Goal: Task Accomplishment & Management: Use online tool/utility

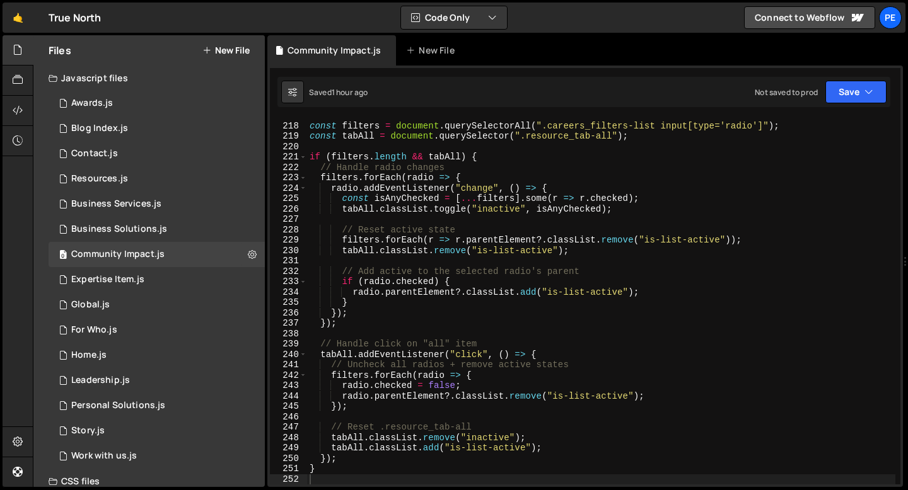
scroll to position [2254, 0]
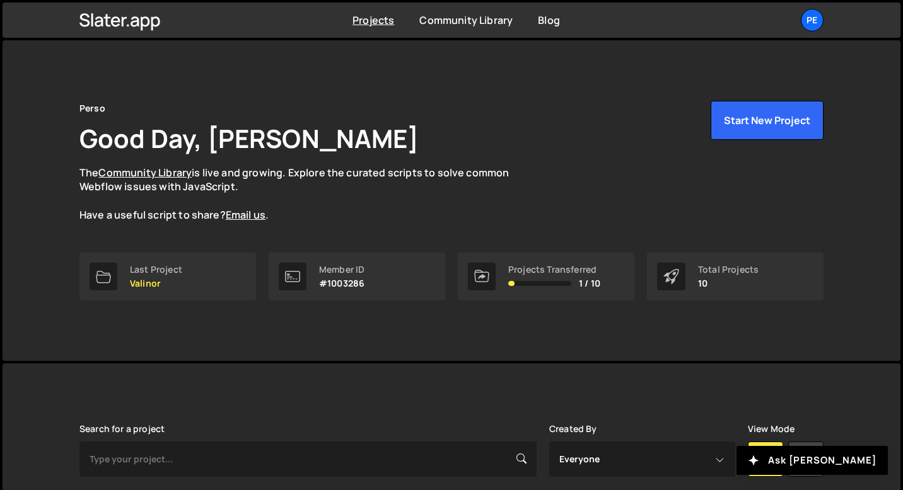
scroll to position [222, 0]
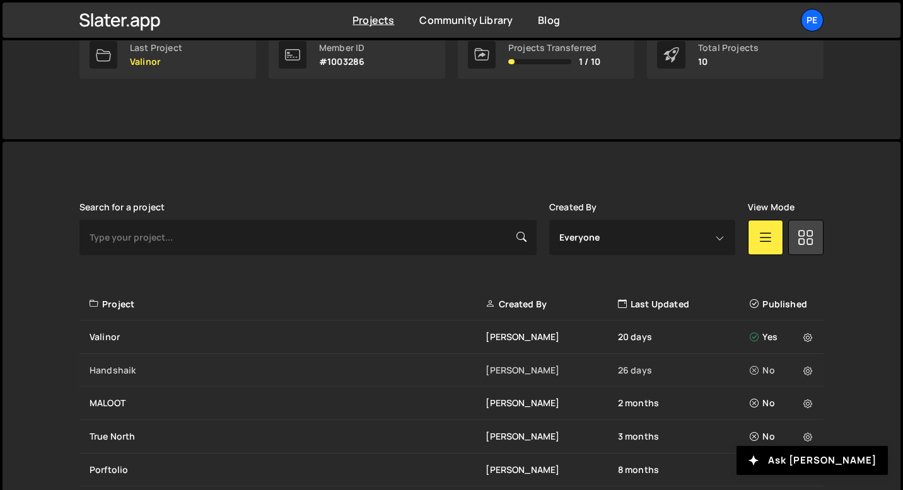
click at [149, 368] on div "Handshaik" at bounding box center [287, 370] width 396 height 13
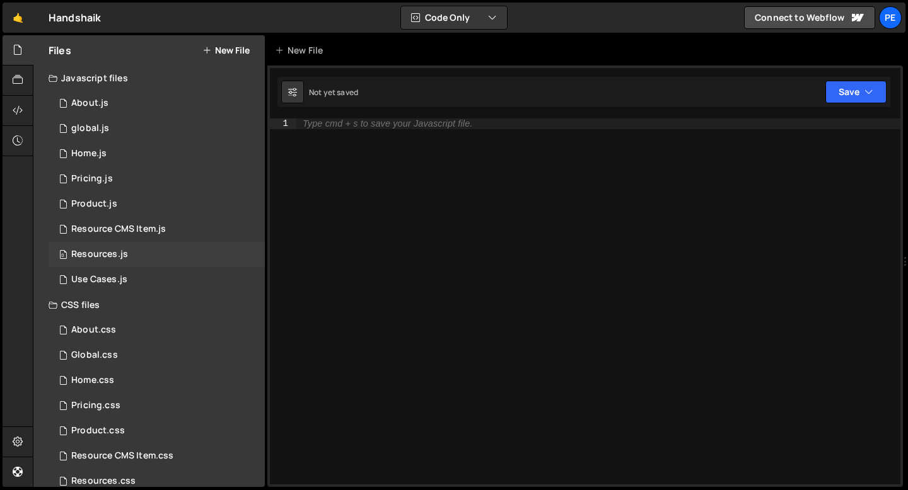
click at [113, 254] on div "Resources.js" at bounding box center [99, 254] width 57 height 11
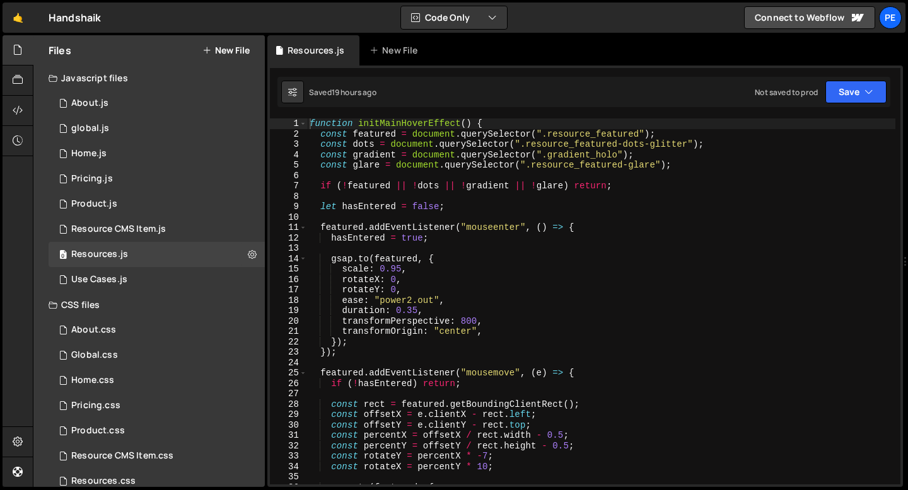
click at [309, 126] on div "function initMainHoverEffect ( ) { const featured = document . querySelector ( …" at bounding box center [601, 311] width 588 height 387
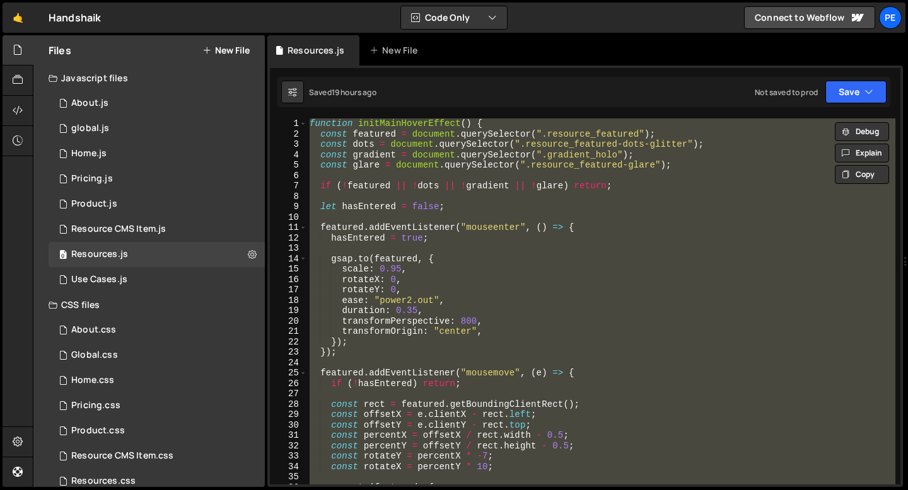
click at [311, 120] on div "function initMainHoverEffect ( ) { const featured = document . querySelector ( …" at bounding box center [601, 301] width 588 height 366
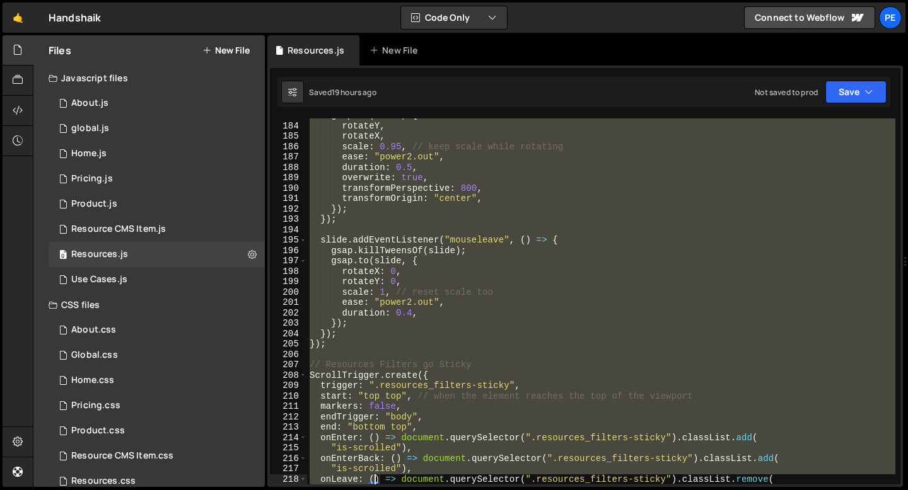
scroll to position [1963, 0]
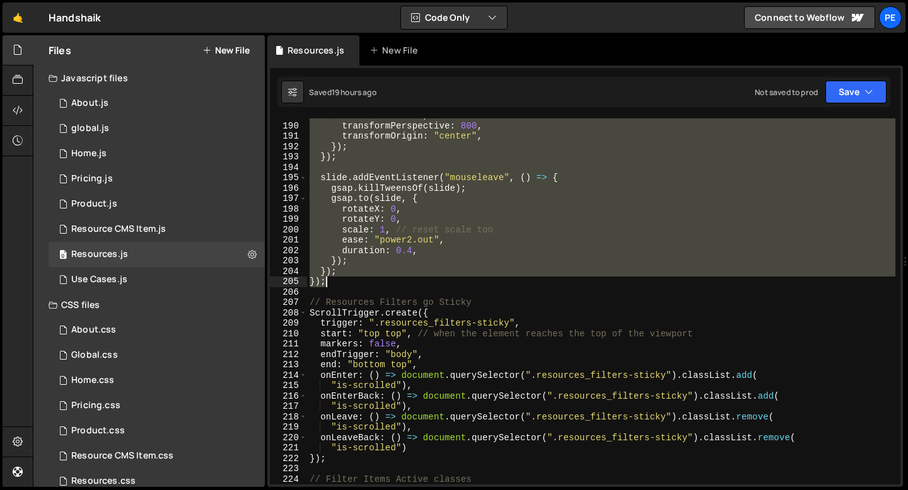
drag, startPoint x: 311, startPoint y: 120, endPoint x: 355, endPoint y: 283, distance: 168.3
click at [355, 283] on div "overwrite : true , transformPerspective : 800 , transformOrigin : "center" , })…" at bounding box center [601, 303] width 588 height 387
type textarea "}); });"
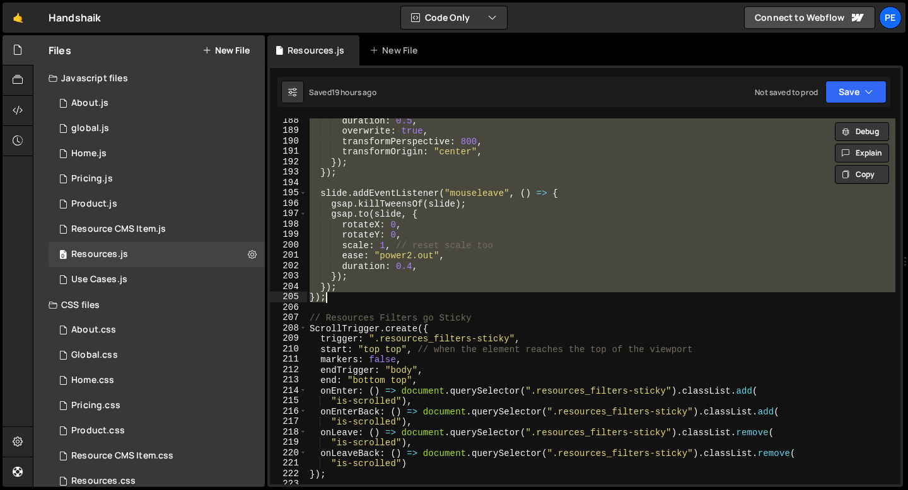
scroll to position [1926, 0]
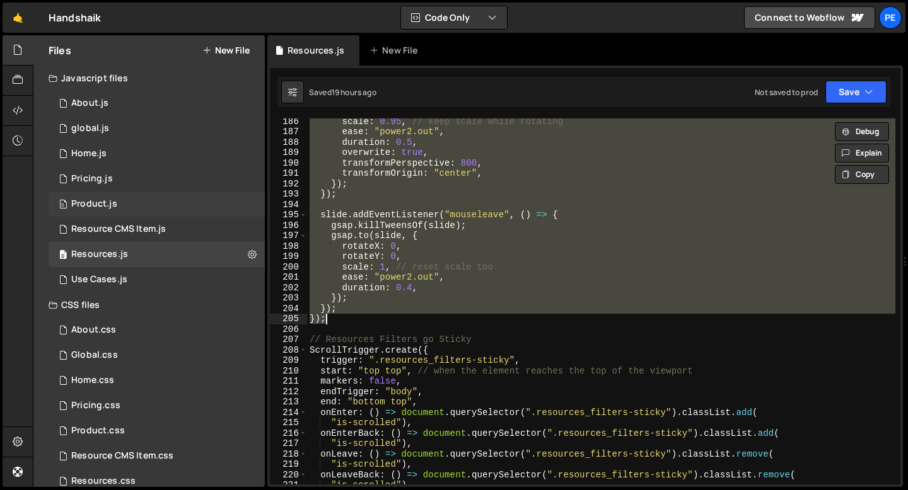
click at [123, 202] on div "0 Product.js 0" at bounding box center [157, 204] width 216 height 25
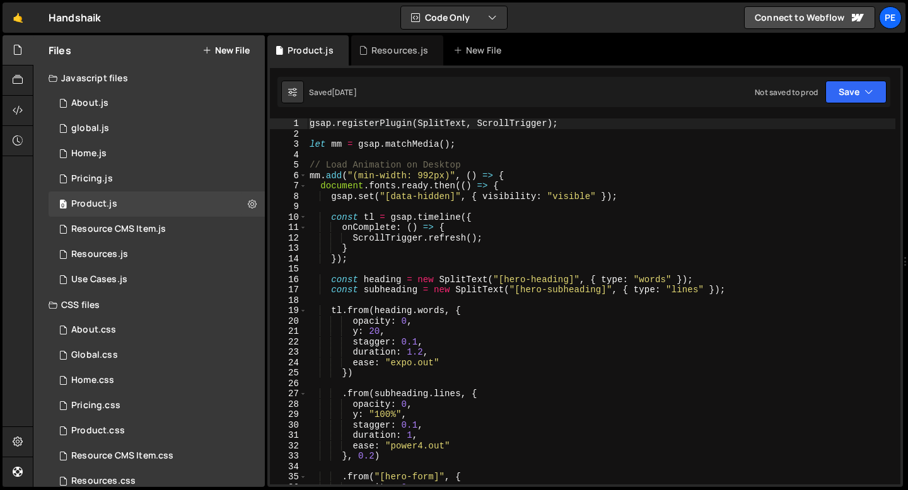
click at [401, 143] on div "gsap . registerPlugin ( SplitText , ScrollTrigger ) ; let mm = gsap . matchMedi…" at bounding box center [601, 311] width 588 height 387
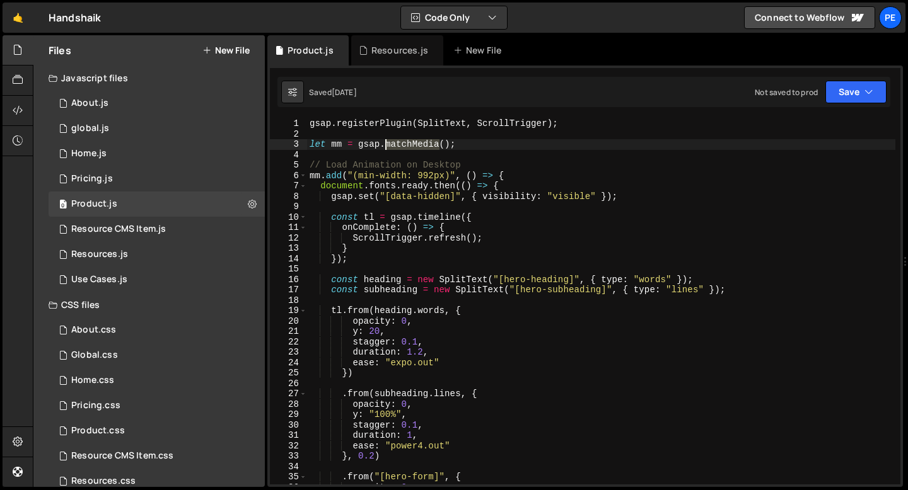
click at [401, 143] on div "gsap . registerPlugin ( SplitText , ScrollTrigger ) ; let mm = gsap . matchMedi…" at bounding box center [601, 311] width 588 height 387
type textarea "let mm = gsap.matchMedia();"
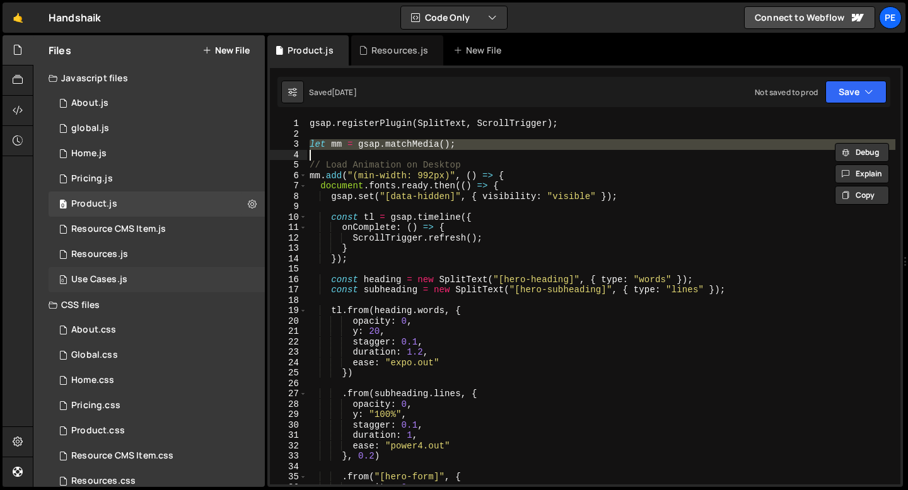
click at [118, 279] on div "Use Cases.js" at bounding box center [99, 279] width 56 height 11
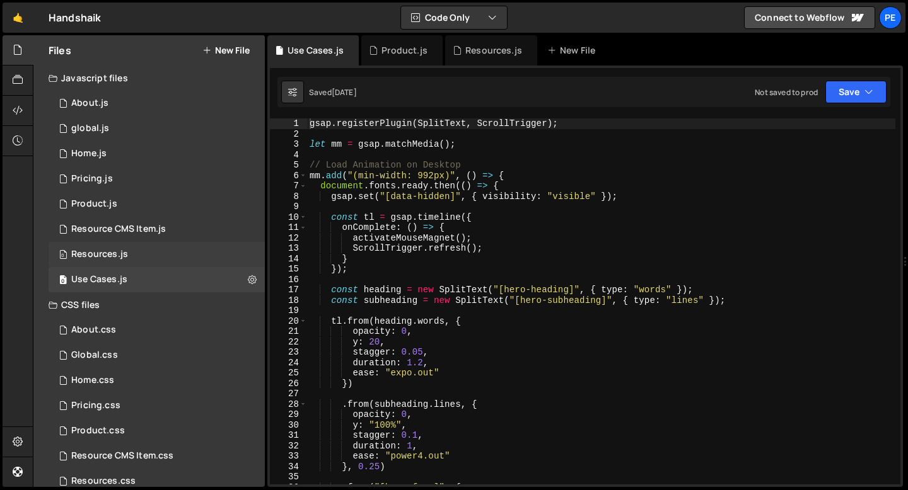
click at [142, 255] on div "0 Resources.js 0" at bounding box center [157, 254] width 216 height 25
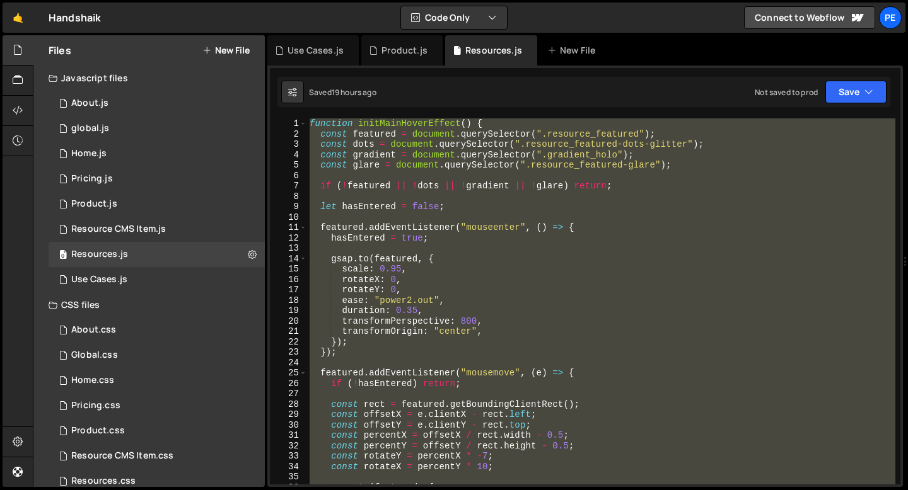
scroll to position [0, 0]
click at [311, 122] on div "function initMainHoverEffect ( ) { const featured = document . querySelector ( …" at bounding box center [601, 301] width 588 height 366
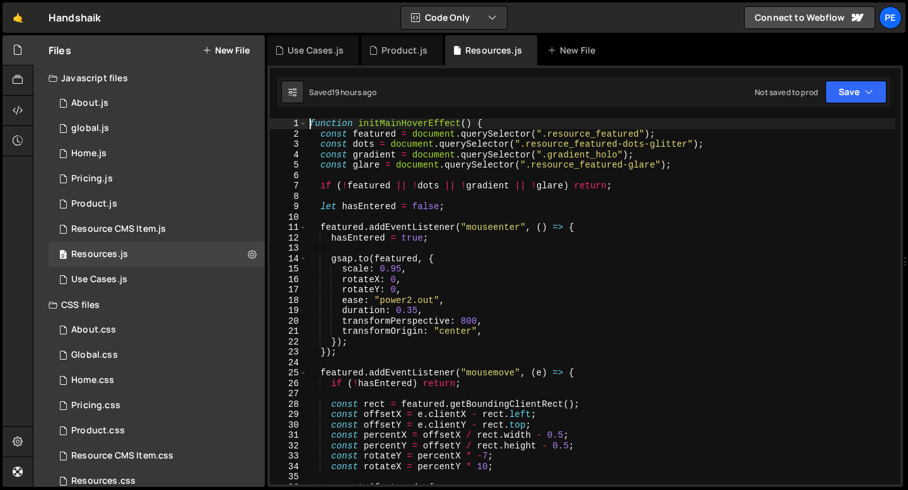
type textarea "function initMainHoverEffect() {"
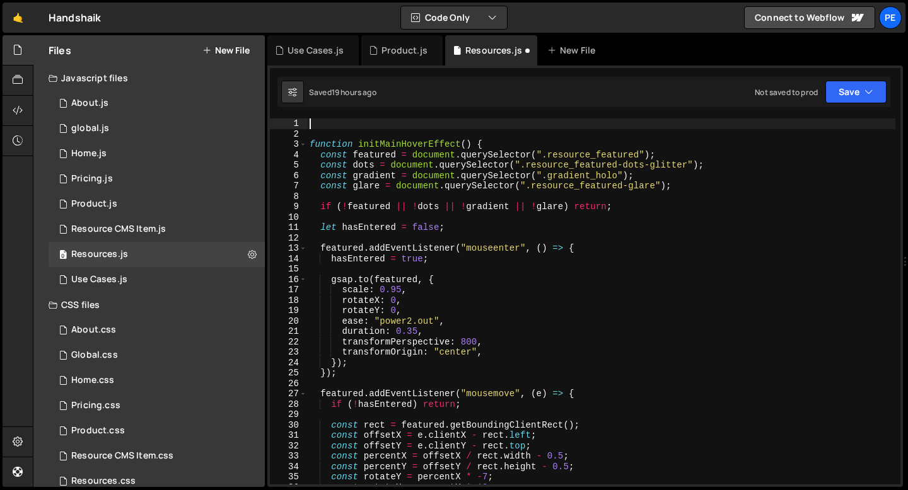
paste textarea "/"
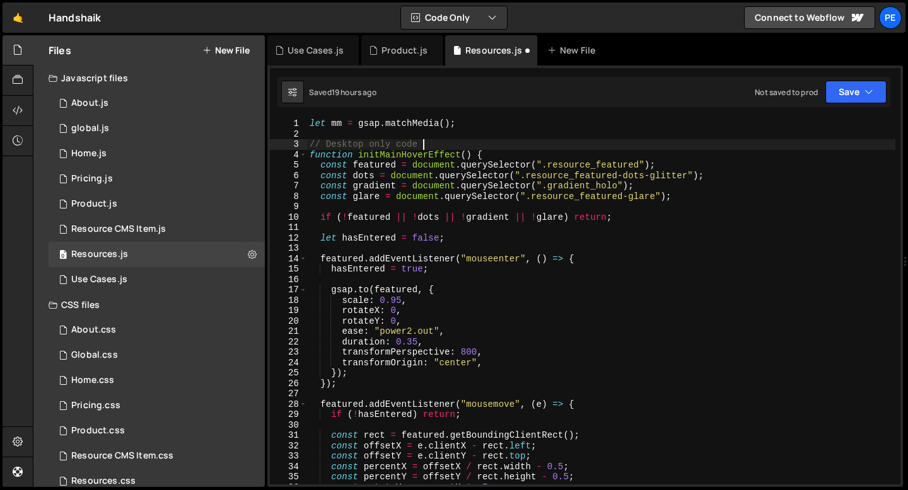
scroll to position [0, 7]
type textarea "// Desktop only code"
click at [83, 210] on div "0 Product.js 0" at bounding box center [157, 204] width 216 height 25
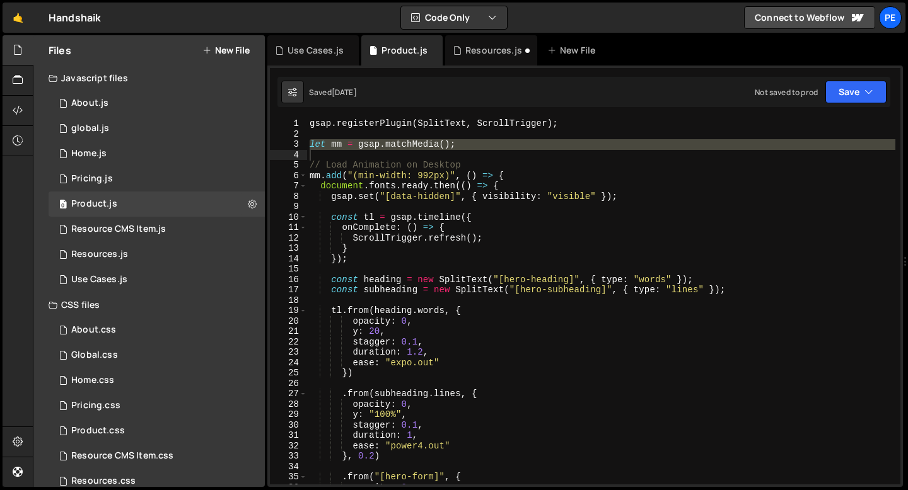
click at [350, 177] on div "gsap . registerPlugin ( SplitText , ScrollTrigger ) ; let mm = gsap . matchMedi…" at bounding box center [601, 311] width 588 height 387
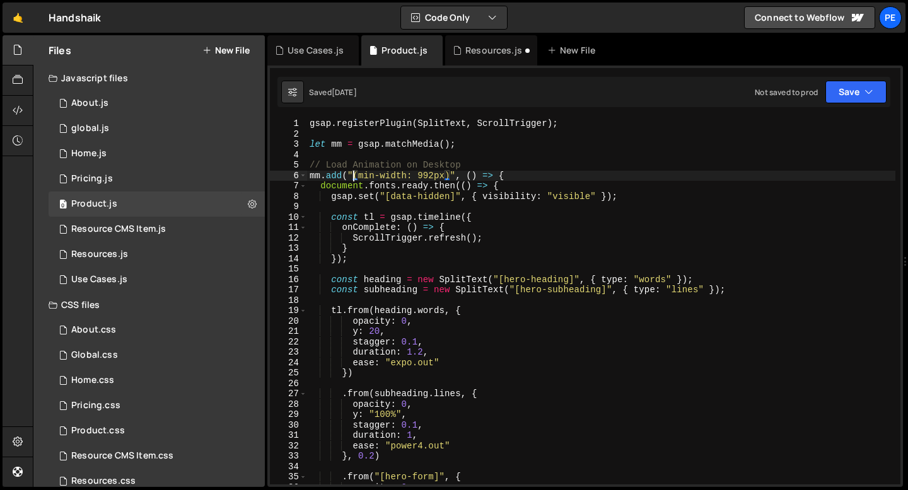
click at [350, 176] on div "gsap . registerPlugin ( SplitText , ScrollTrigger ) ; let mm = gsap . matchMedi…" at bounding box center [601, 311] width 588 height 387
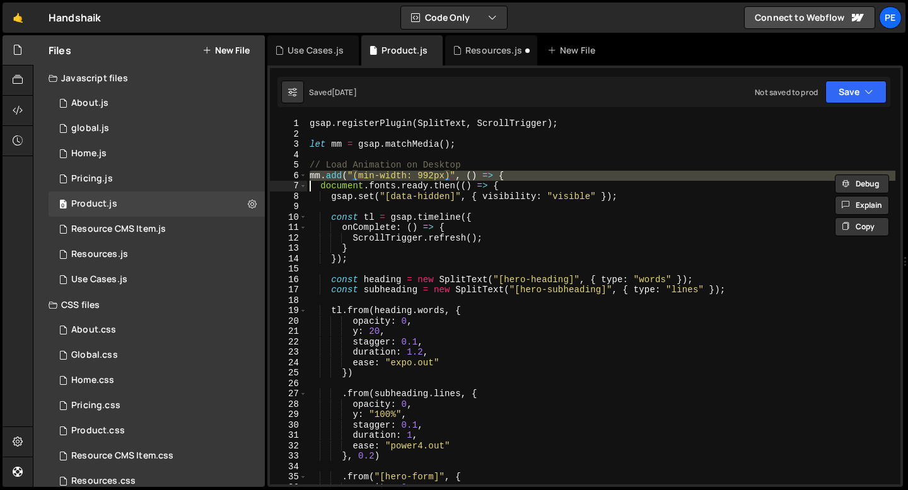
click at [350, 176] on div "gsap . registerPlugin ( SplitText , ScrollTrigger ) ; let mm = gsap . matchMedi…" at bounding box center [601, 311] width 588 height 387
type textarea "mm.add("(min-width: 992px)", () => { document.fonts.ready.then(() => {"
click at [130, 259] on div "0 Resources.js 0" at bounding box center [157, 254] width 216 height 25
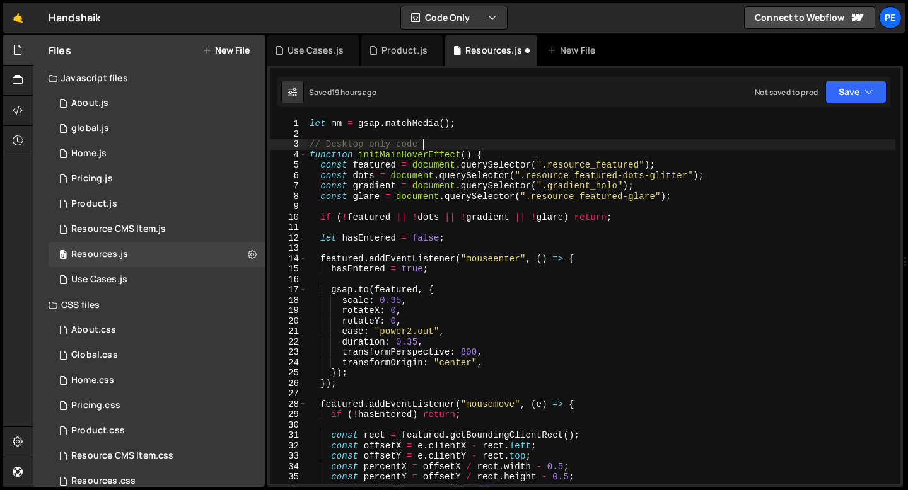
click at [445, 146] on div "let mm = gsap . matchMedia ( ) ; // Desktop only code function initMainHoverEff…" at bounding box center [601, 311] width 588 height 387
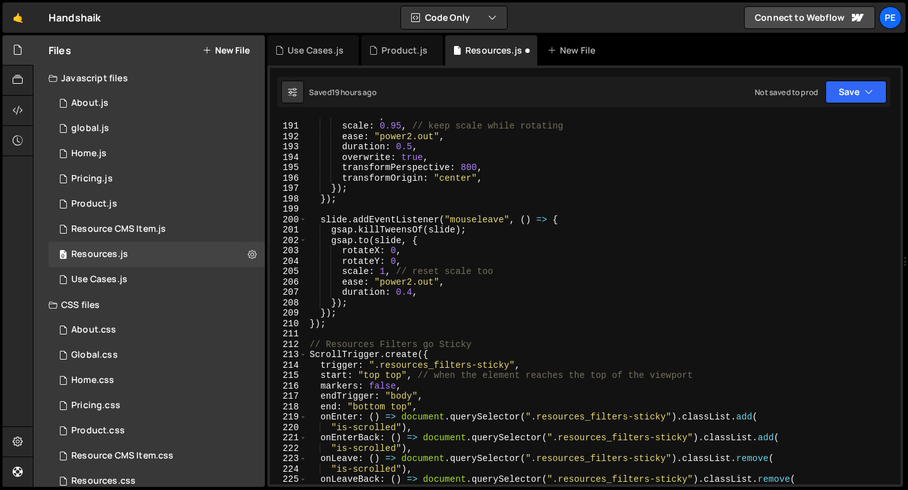
scroll to position [1973, 0]
click at [332, 331] on div "rotateX , scale : 0.95 , // keep scale while rotating ease : "power2.out" , dur…" at bounding box center [601, 303] width 588 height 387
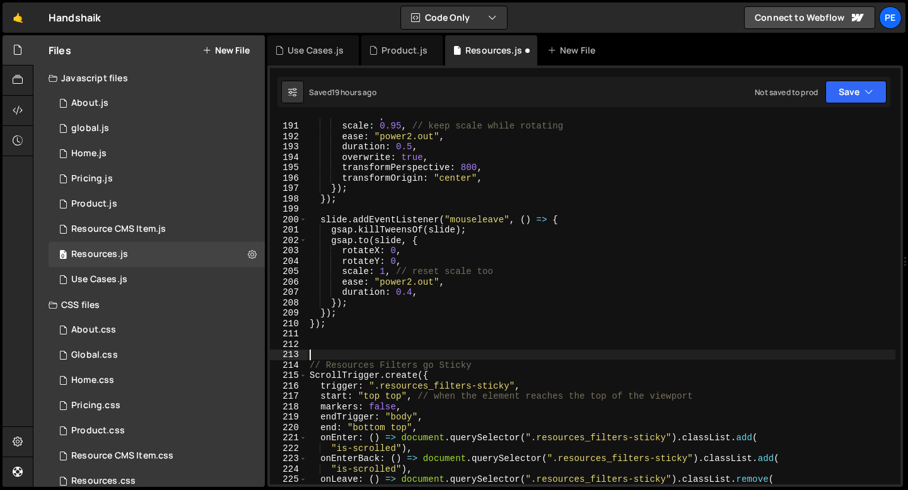
type textarea ")"
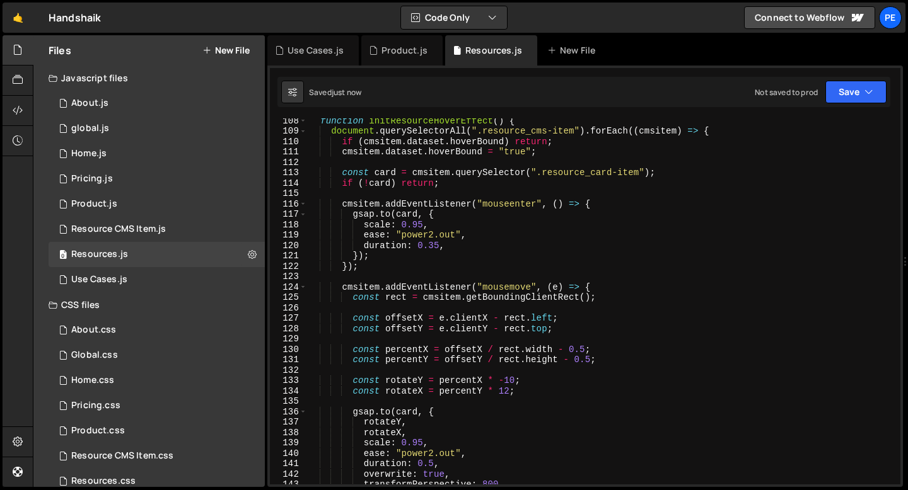
scroll to position [1116, 0]
click at [515, 379] on div "function initResourceHoverEffect ( ) { document . querySelectorAll ( ".resource…" at bounding box center [601, 308] width 588 height 387
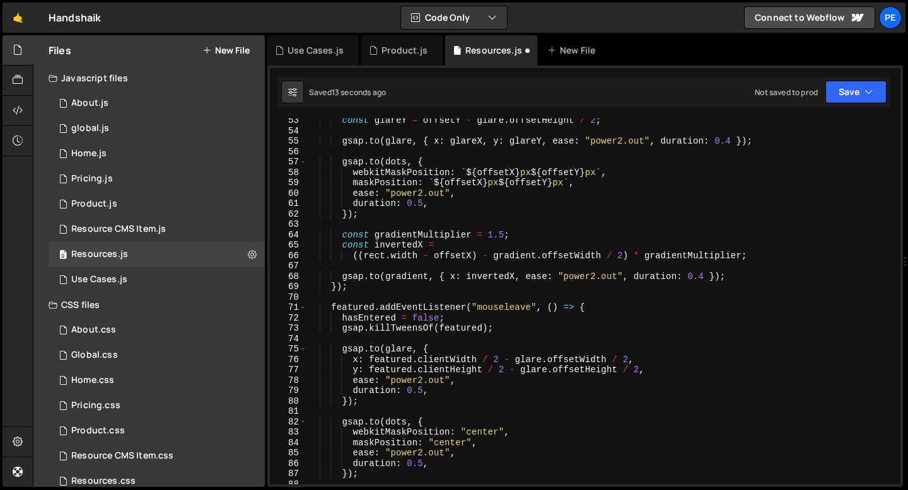
scroll to position [544, 0]
click at [469, 326] on div "const glareY = offsetY - glare . offsetHeight / 2 ; gsap . to ( glare , { x : g…" at bounding box center [601, 308] width 588 height 387
click at [421, 378] on div "const glareY = offsetY - glare . offsetHeight / 2 ; gsap . to ( glare , { x : g…" at bounding box center [601, 308] width 588 height 387
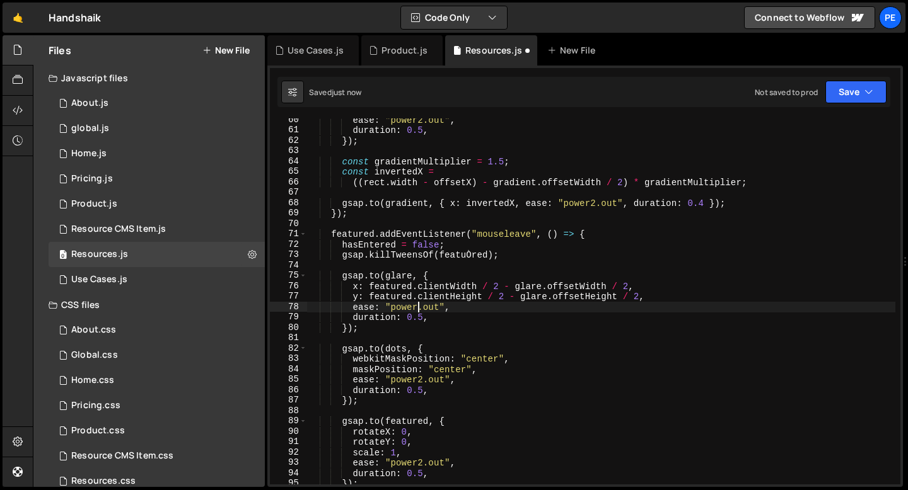
scroll to position [618, 0]
click at [451, 326] on div "ease : "power2.out" , duration : 0.5 , }) ; const gradientMultiplier = 1.5 ; co…" at bounding box center [601, 308] width 588 height 387
type textarea "});"
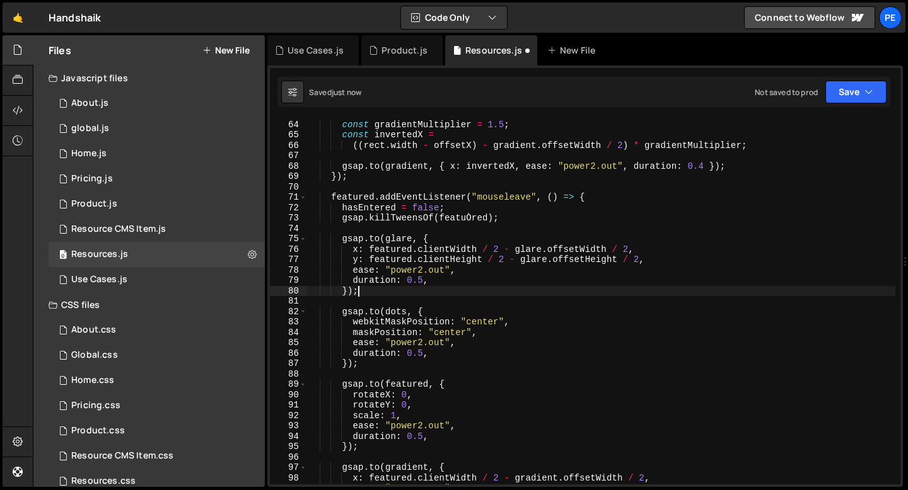
scroll to position [604, 0]
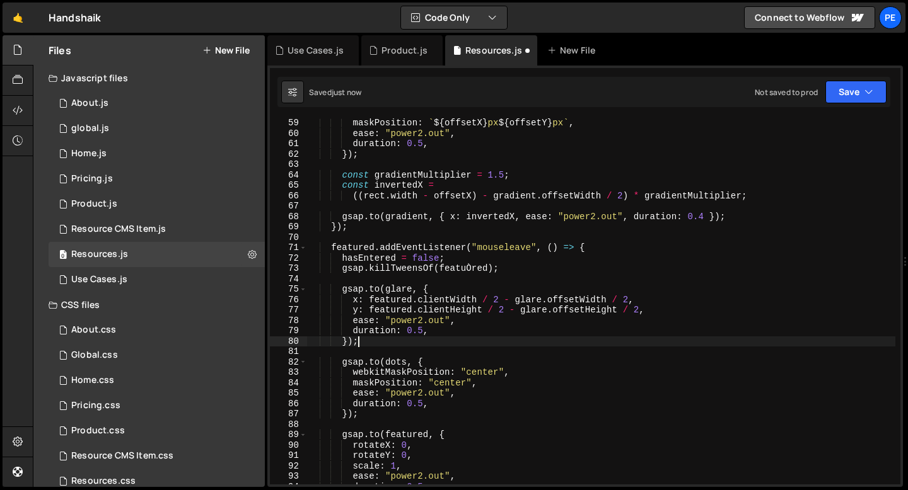
click at [461, 237] on div "maskPosition : ` ${ offsetX } px ${ offsetY } px ` , ease : "power2.out" , dura…" at bounding box center [601, 311] width 588 height 387
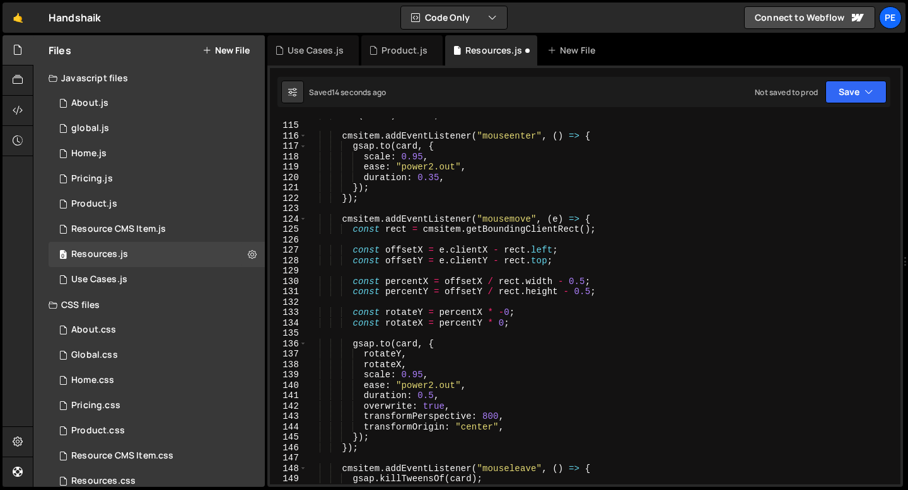
scroll to position [1227, 0]
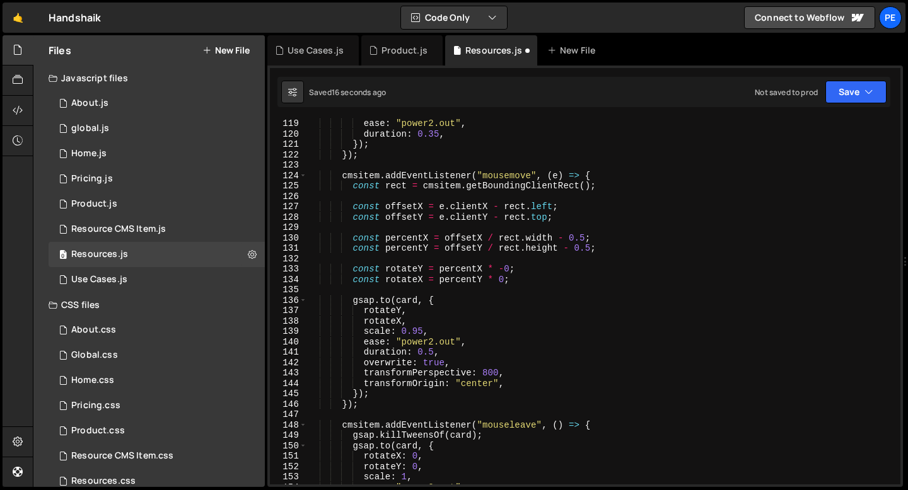
click at [432, 347] on div "ease : "power2.out" , duration : 0.35 , }) ; }) ; cmsitem . addEventListener ( …" at bounding box center [601, 311] width 588 height 387
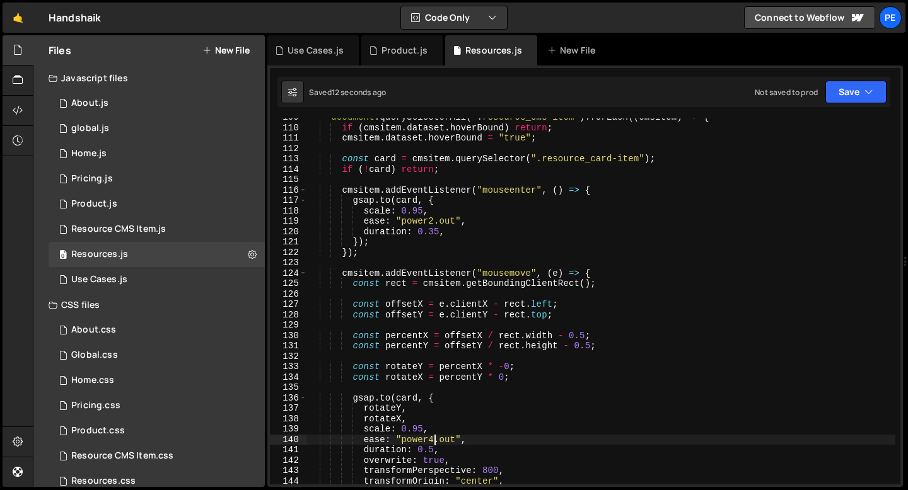
scroll to position [1129, 0]
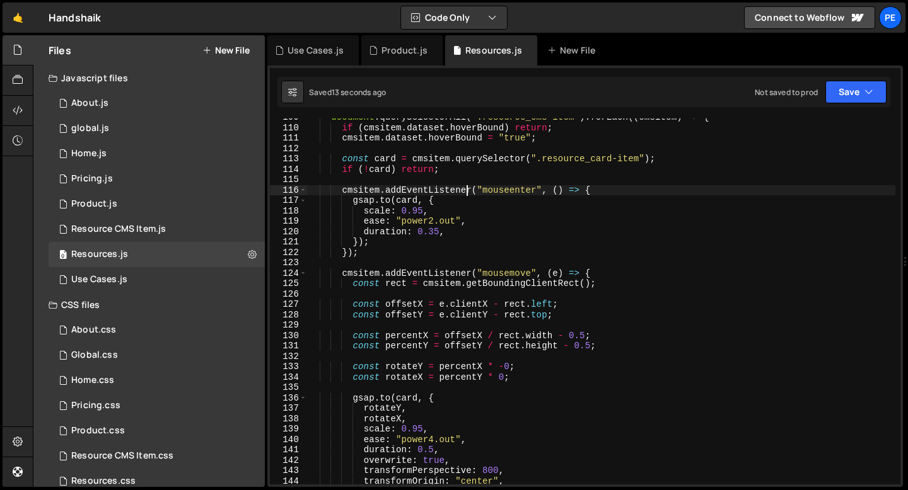
click at [463, 189] on div "document . querySelectorAll ( ".resource_cms-item" ) . forEach (( cmsitem ) => …" at bounding box center [601, 305] width 588 height 387
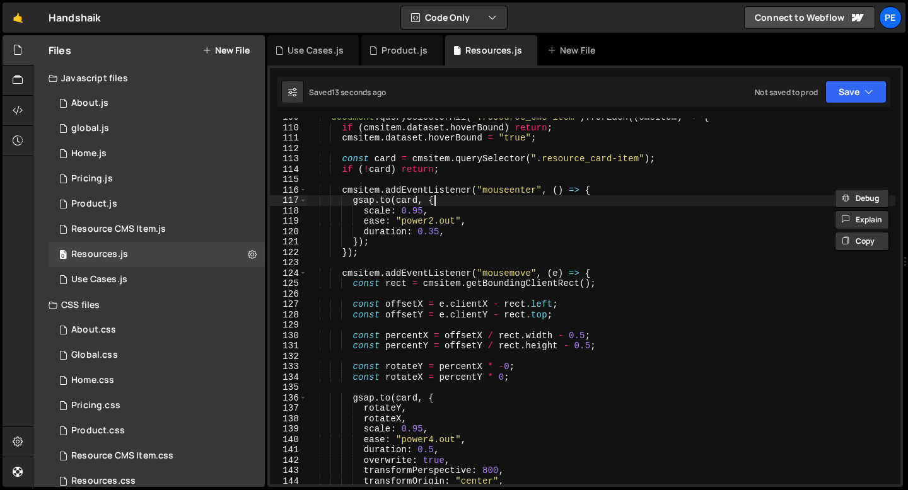
click at [455, 202] on div "document . querySelectorAll ( ".resource_cms-item" ) . forEach (( cmsitem ) => …" at bounding box center [601, 305] width 588 height 387
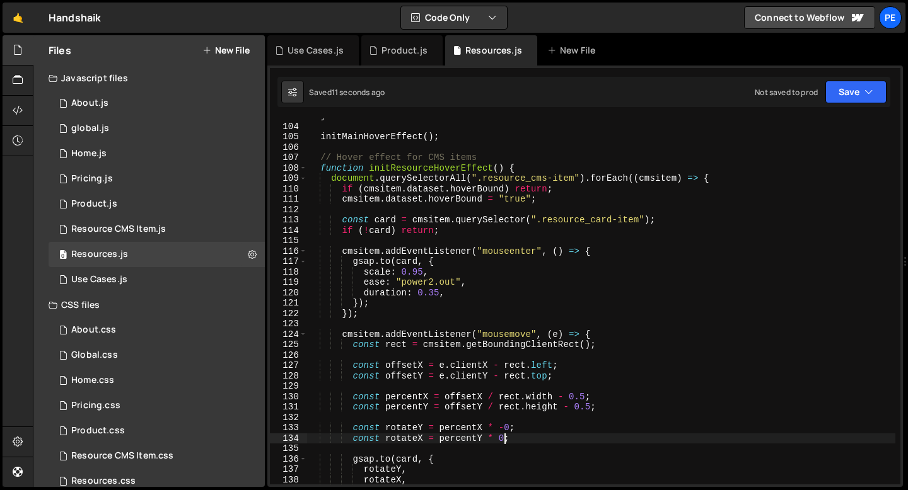
scroll to position [1068, 0]
click at [433, 282] on div "} initMainHoverEffect ( ) ; // Hover effect for CMS items function initResource…" at bounding box center [601, 304] width 588 height 387
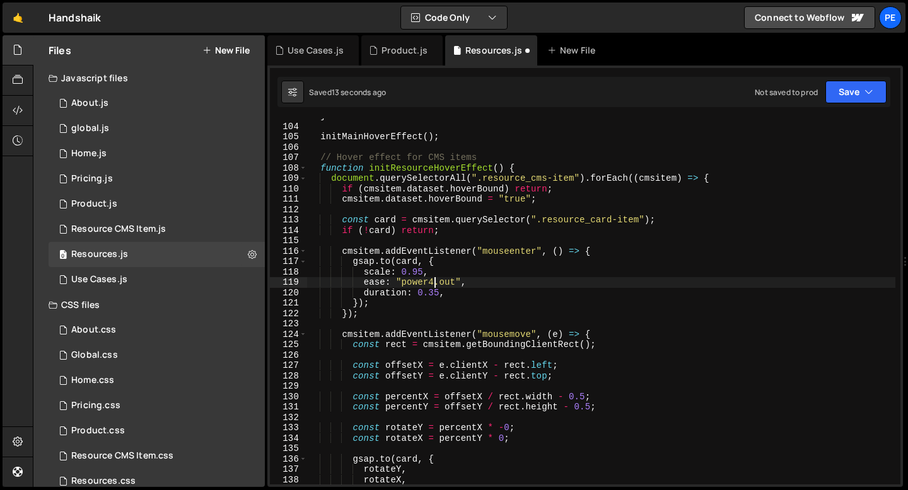
scroll to position [0, 9]
type textarea "ease: "power4.out","
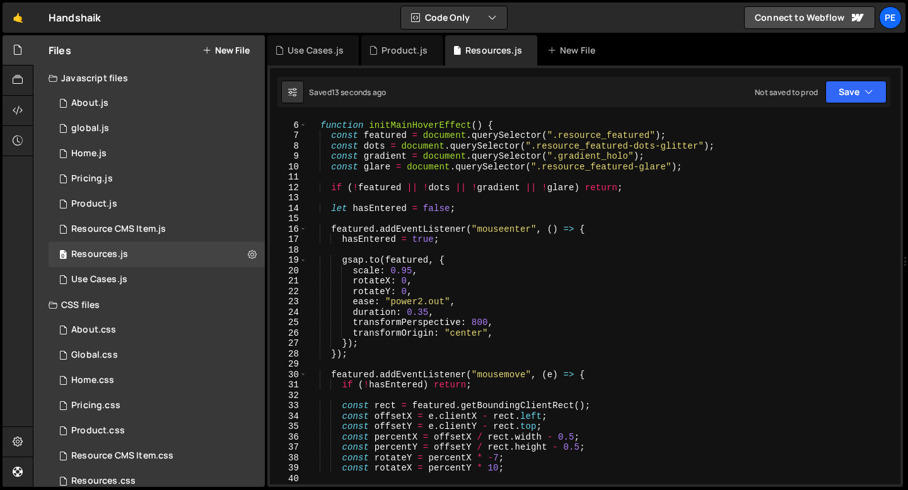
scroll to position [0, 0]
